Goal: Task Accomplishment & Management: Use online tool/utility

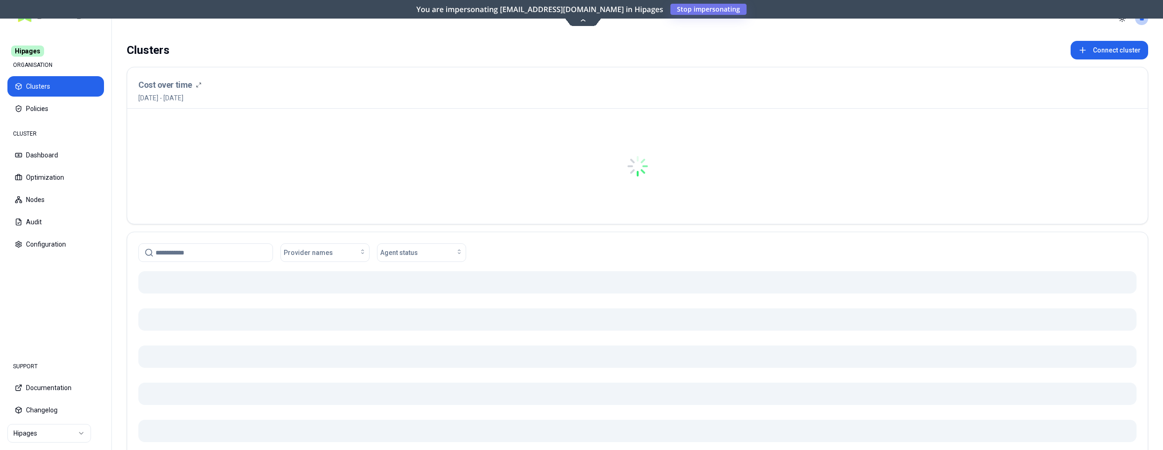
click at [76, 432] on html "Hipages ORGANISATION Clusters Policies CLUSTER Dashboard Optimization Nodes Aud…" at bounding box center [581, 225] width 1163 height 450
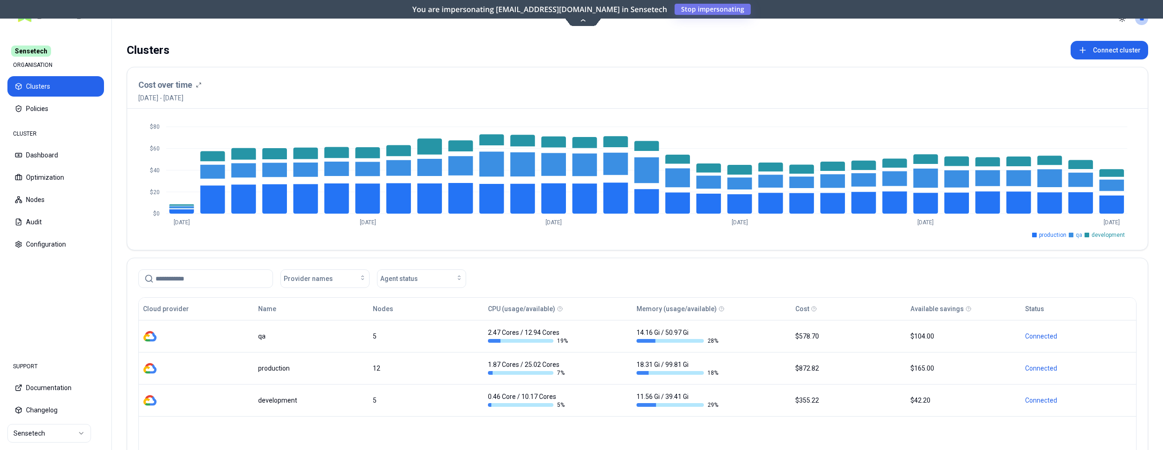
drag, startPoint x: 47, startPoint y: 9, endPoint x: 67, endPoint y: 18, distance: 21.2
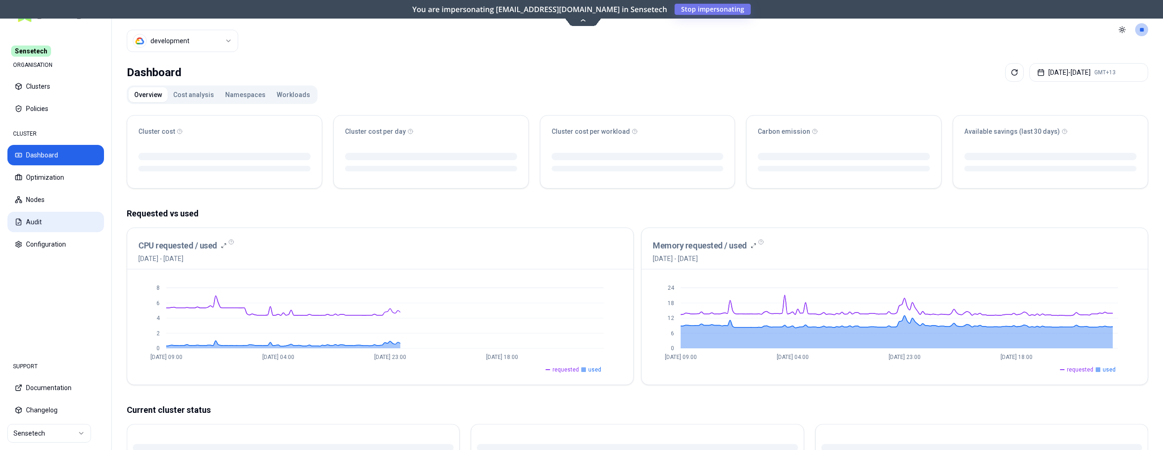
click at [43, 226] on button "Audit" at bounding box center [55, 222] width 97 height 20
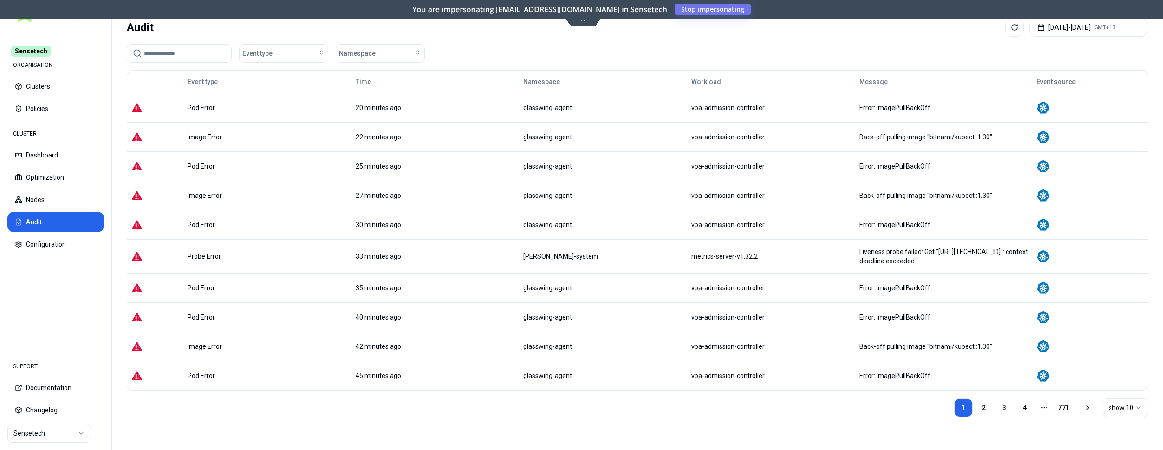
scroll to position [46, 0]
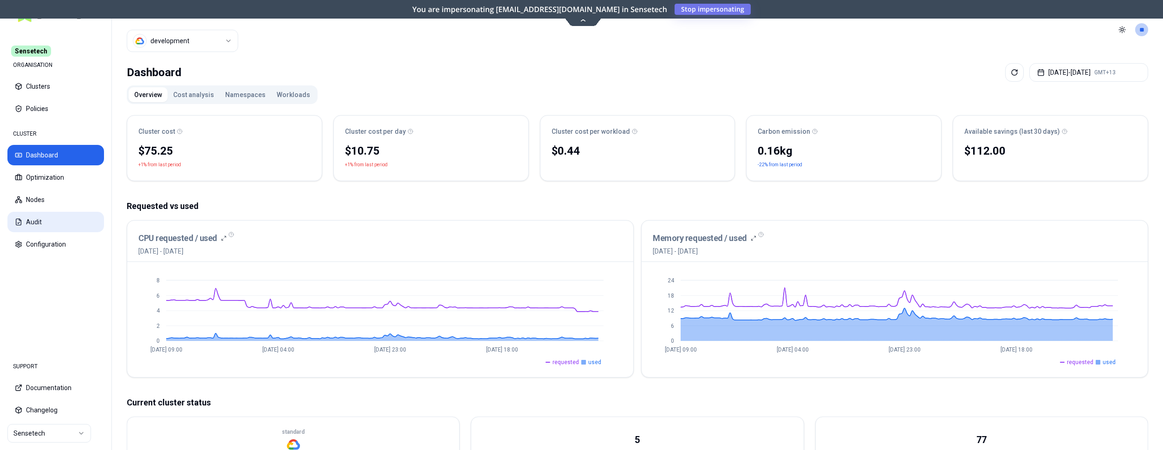
click at [39, 223] on button "Audit" at bounding box center [55, 222] width 97 height 20
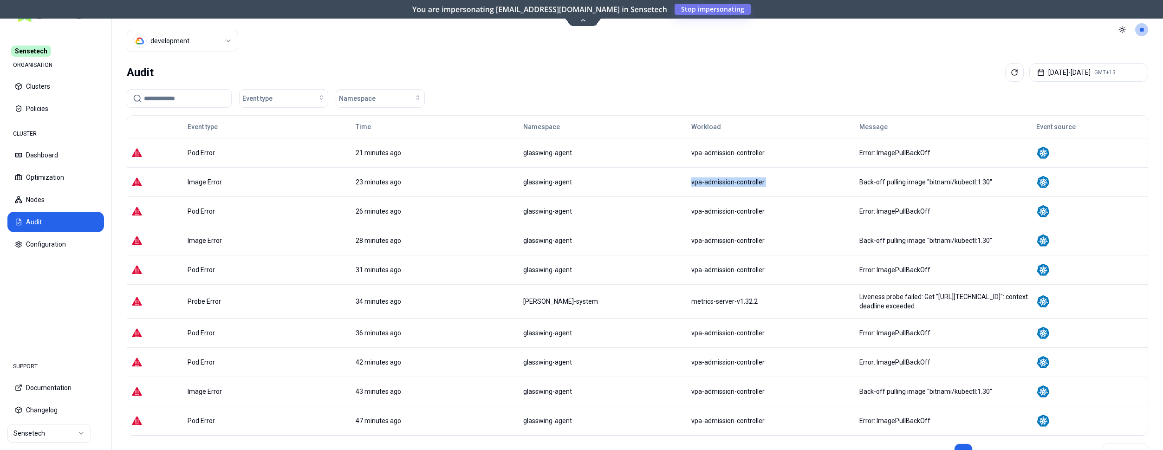
drag, startPoint x: 986, startPoint y: 177, endPoint x: 679, endPoint y: 180, distance: 306.9
click at [679, 180] on tr "Image Error 23 minutes ago glasswing-agent vpa-admission-controller Back-off pu…" at bounding box center [637, 181] width 1021 height 29
click at [688, 180] on div "vpa-admission-controller" at bounding box center [771, 181] width 167 height 9
drag, startPoint x: 676, startPoint y: 182, endPoint x: 988, endPoint y: 178, distance: 312.5
click at [988, 178] on tr "Image Error 23 minutes ago glasswing-agent vpa-admission-controller Back-off pu…" at bounding box center [637, 181] width 1021 height 29
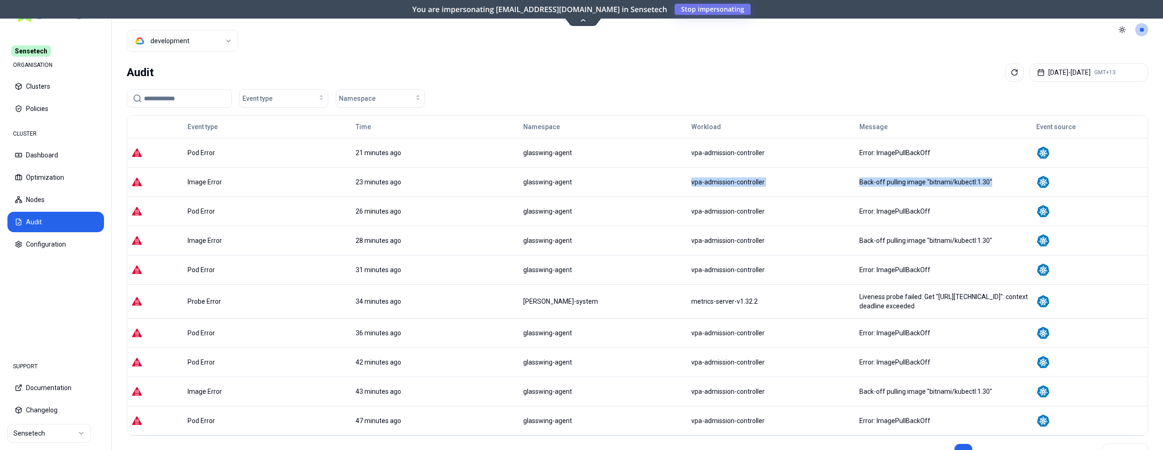
copy tr "vpa-admission-controller Back-off pulling image "bitnami/kubectl:1.30""
click at [45, 156] on button "Dashboard" at bounding box center [55, 155] width 97 height 20
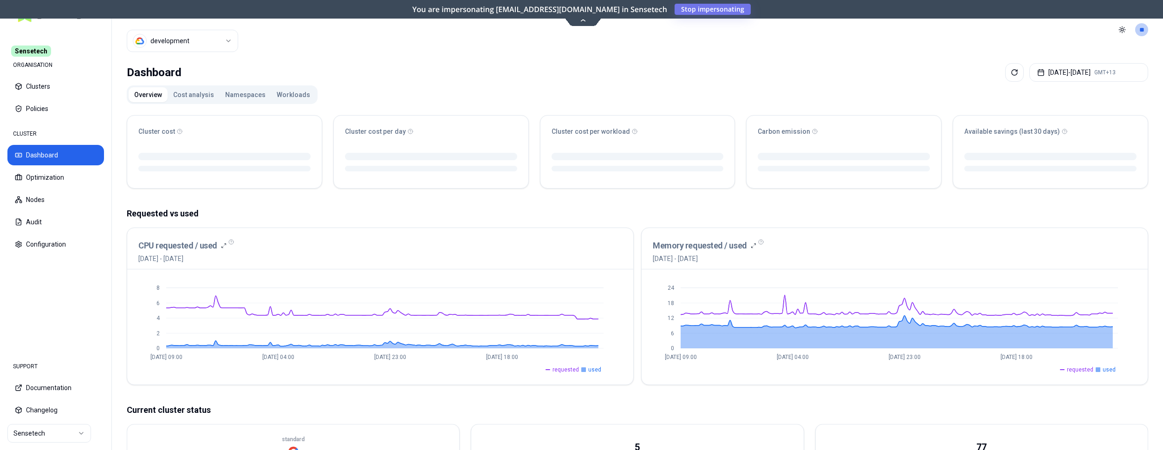
click at [273, 91] on button "Workloads" at bounding box center [293, 94] width 45 height 15
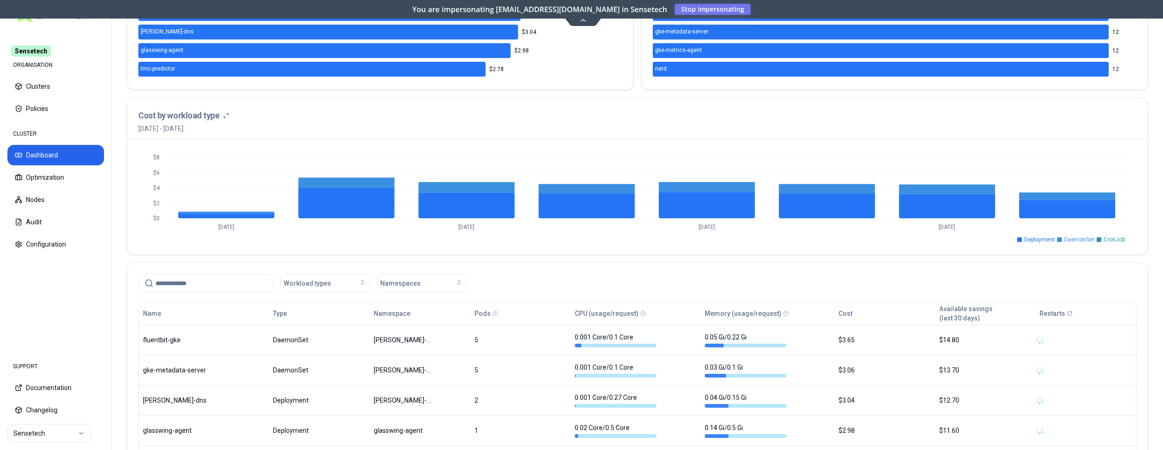
scroll to position [374, 0]
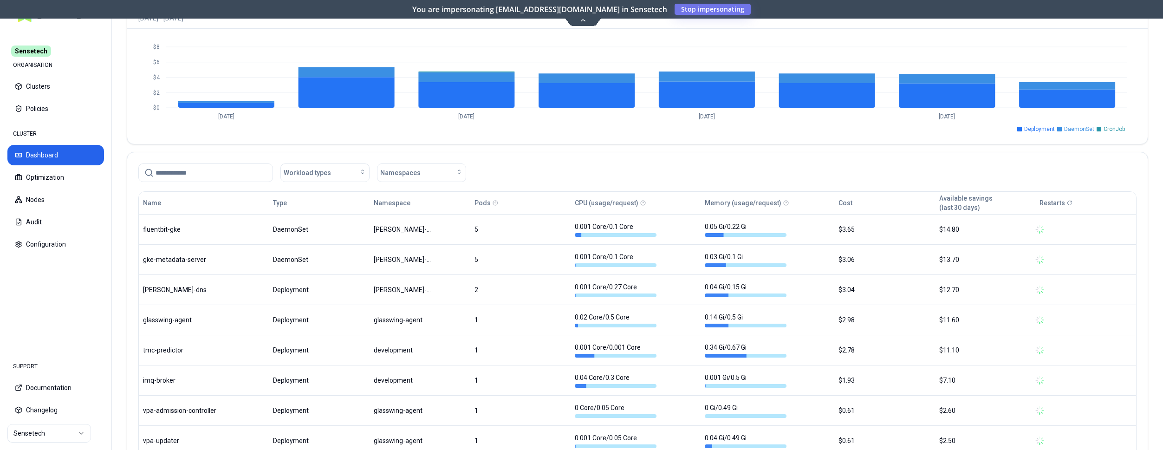
click at [214, 175] on input at bounding box center [211, 173] width 111 height 18
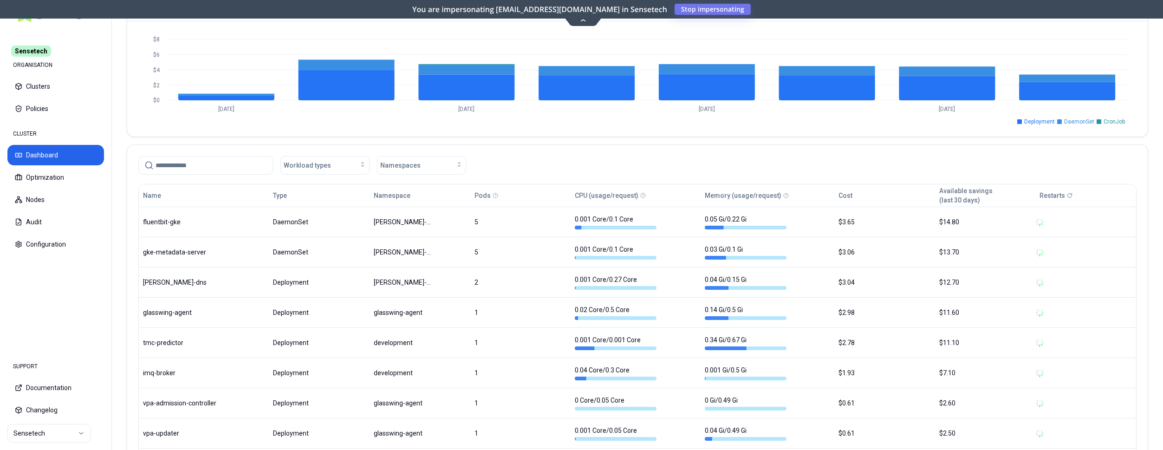
scroll to position [366, 0]
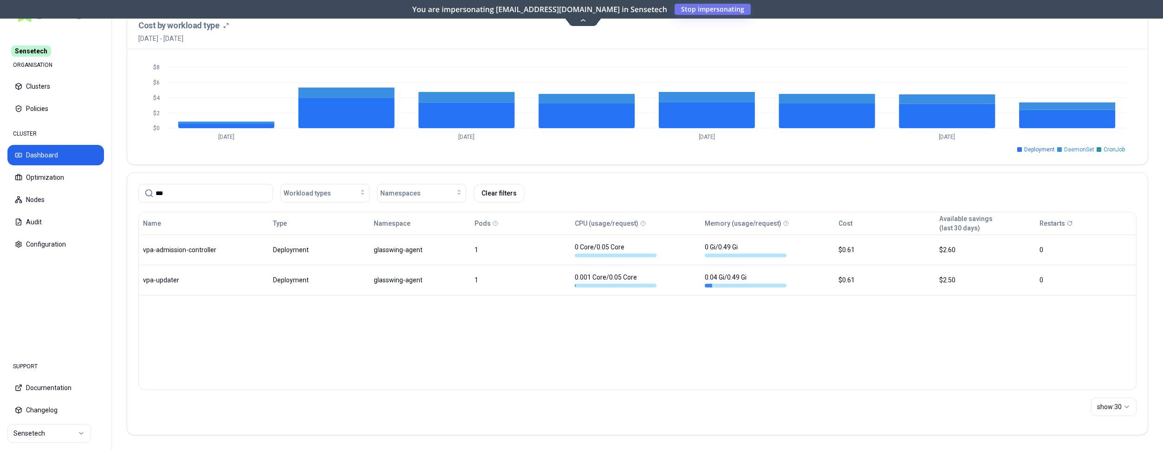
scroll to position [346, 0]
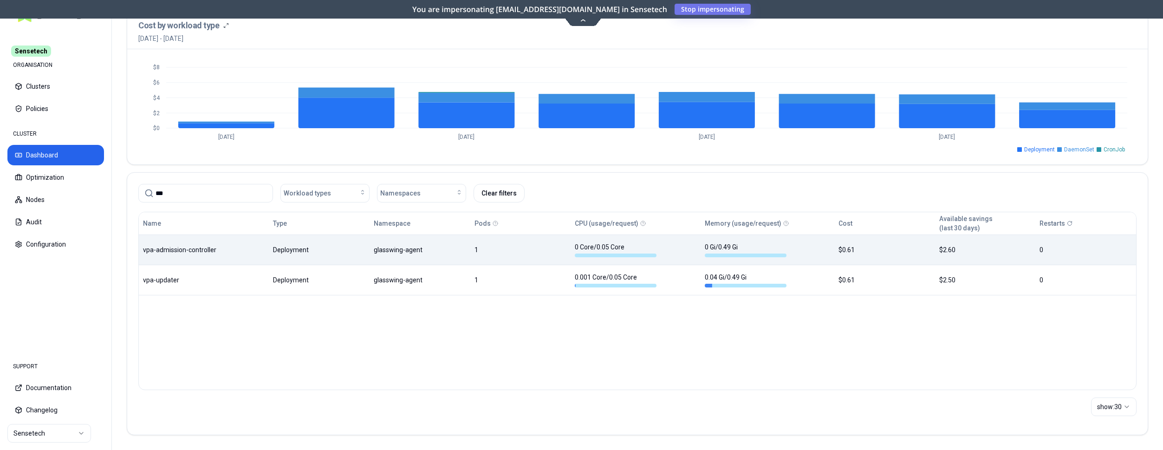
type input "***"
click at [243, 254] on div "Name Type Namespace Pods CPU (usage/request) Memory (usage/request) Cost Availa…" at bounding box center [637, 253] width 997 height 83
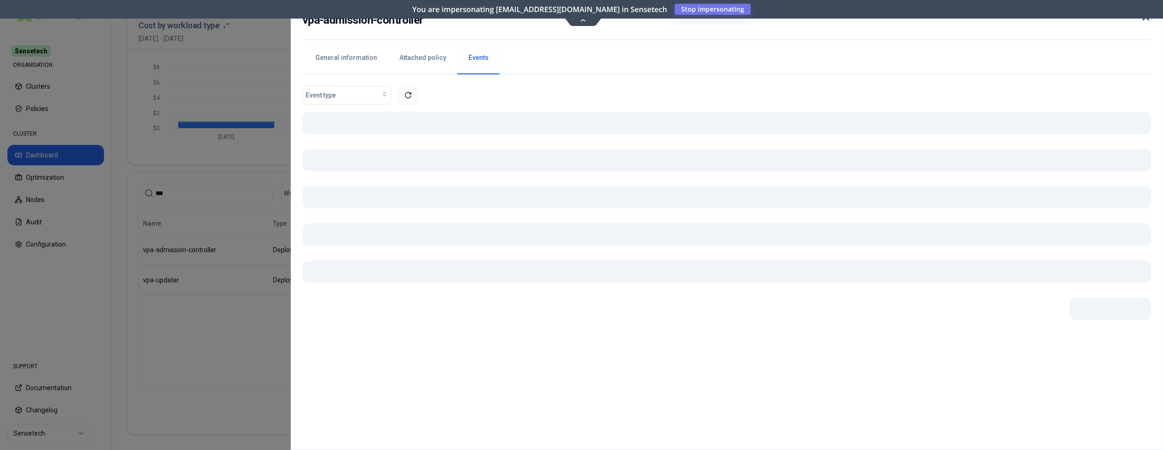
click at [475, 56] on button "Events" at bounding box center [478, 58] width 42 height 33
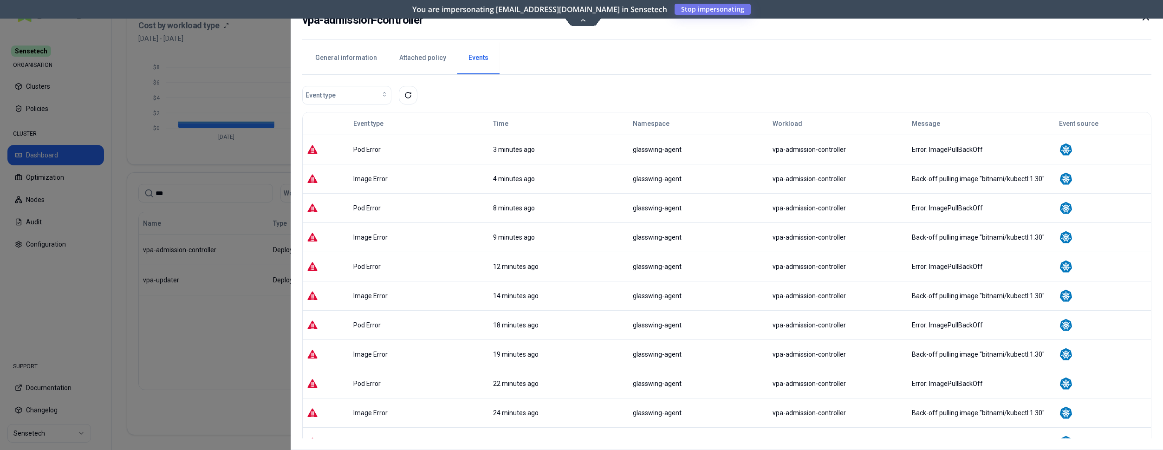
click at [349, 52] on button "General information" at bounding box center [346, 58] width 84 height 33
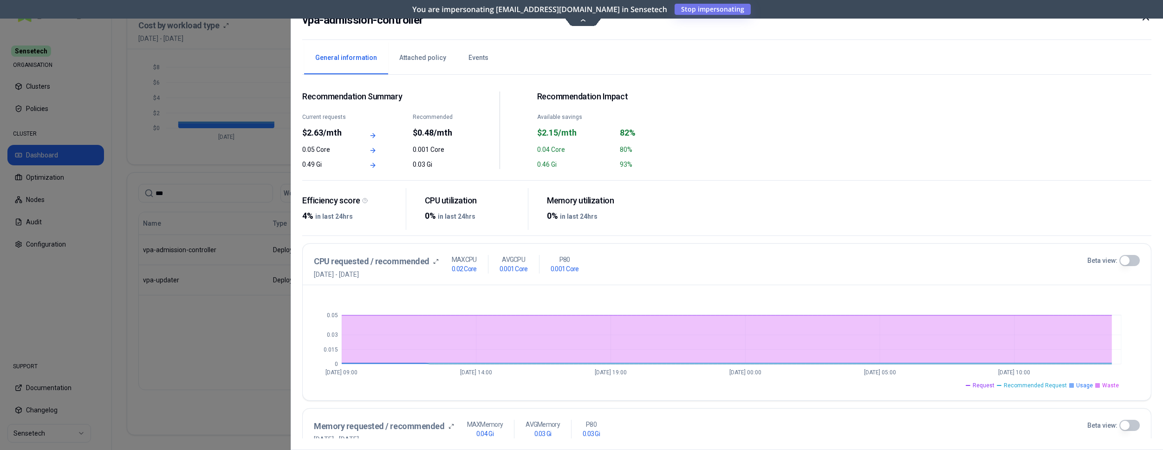
click at [1147, 19] on icon at bounding box center [1146, 17] width 6 height 6
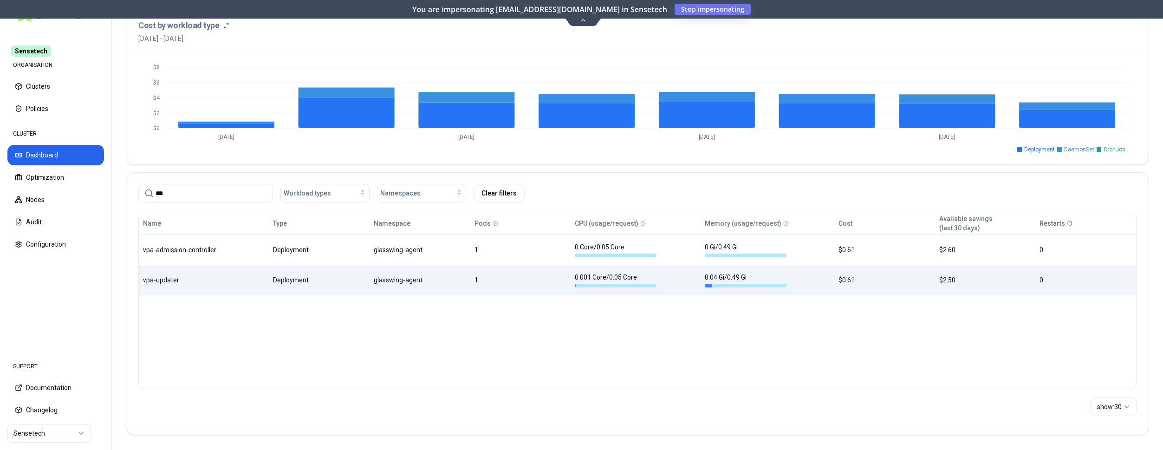
click at [156, 273] on div "Name Type Namespace Pods CPU (usage/request) Memory (usage/request) Cost Availa…" at bounding box center [637, 253] width 997 height 83
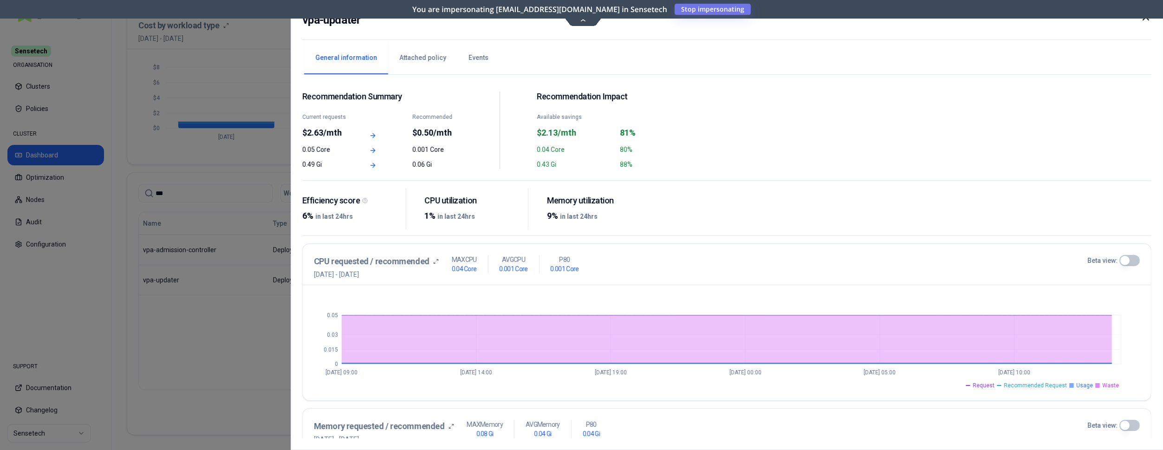
click at [480, 58] on button "Events" at bounding box center [478, 58] width 42 height 33
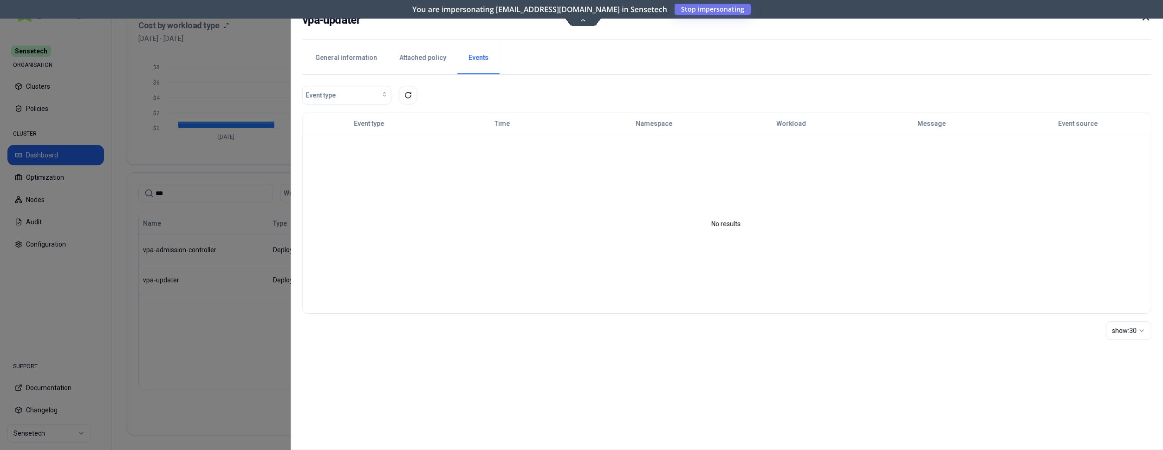
click at [254, 106] on div at bounding box center [581, 225] width 1163 height 450
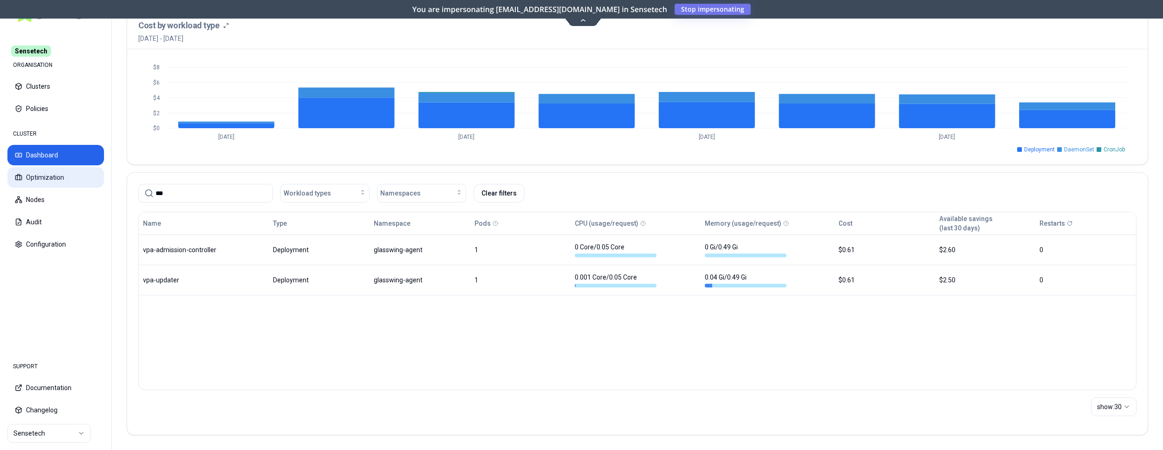
click at [69, 176] on button "Optimization" at bounding box center [55, 177] width 97 height 20
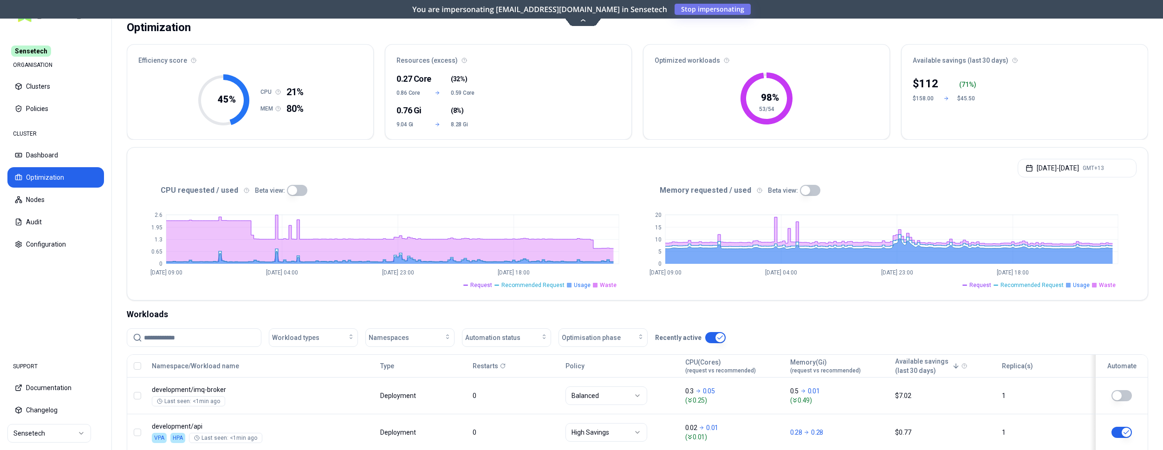
scroll to position [142, 0]
